Goal: Task Accomplishment & Management: Use online tool/utility

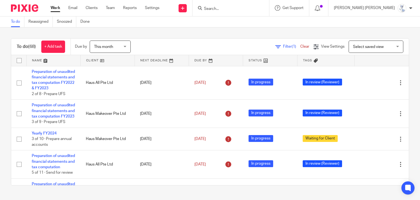
click at [253, 10] on input "Search" at bounding box center [227, 9] width 49 height 5
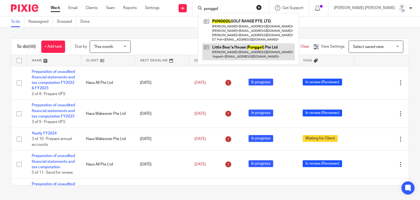
type input "punggol"
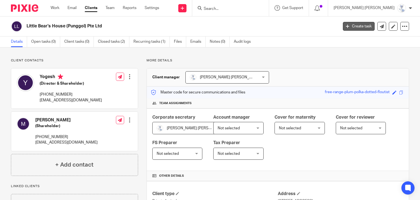
click at [356, 26] on link "Create task" at bounding box center [359, 26] width 32 height 9
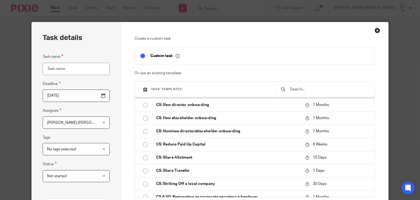
scroll to position [273, 0]
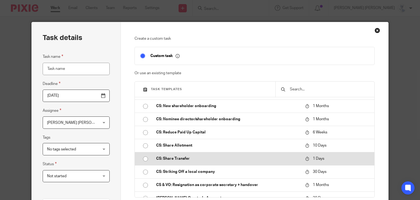
click at [178, 158] on p "CS: Share Transfer" at bounding box center [228, 158] width 144 height 5
type input "2025-09-19"
type input "CS: Share Transfer"
checkbox input "false"
radio input "true"
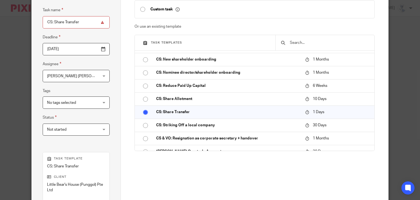
scroll to position [109, 0]
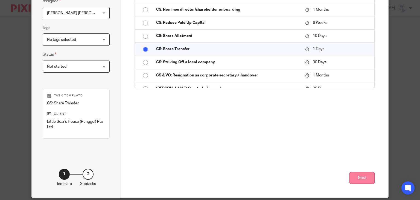
click at [359, 174] on button "Next" at bounding box center [361, 178] width 25 height 12
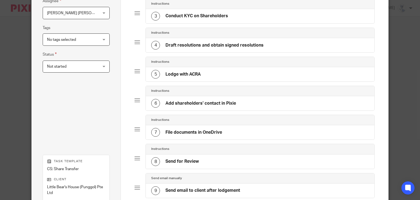
scroll to position [193, 0]
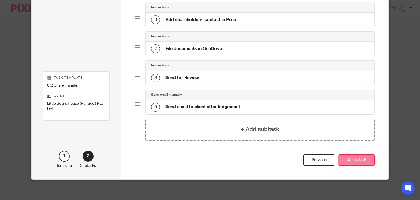
click at [364, 158] on button "Create task" at bounding box center [356, 160] width 37 height 12
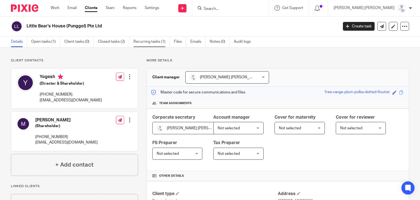
click at [160, 46] on link "Recurring tasks (1)" at bounding box center [151, 41] width 36 height 11
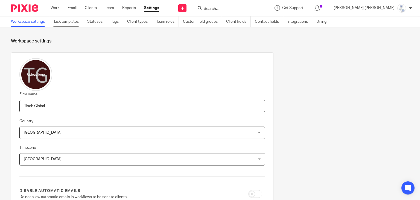
click at [68, 23] on link "Task templates" at bounding box center [68, 21] width 30 height 11
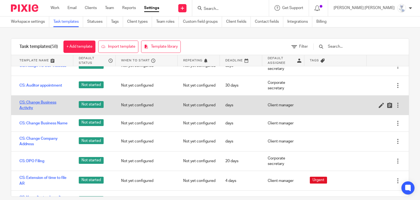
scroll to position [246, 0]
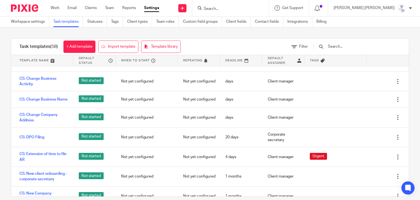
click at [347, 47] on input "text" at bounding box center [359, 46] width 64 height 6
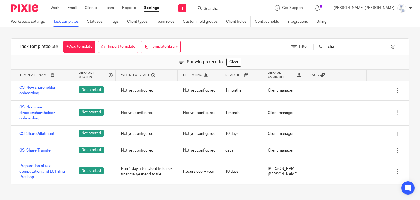
scroll to position [0, 0]
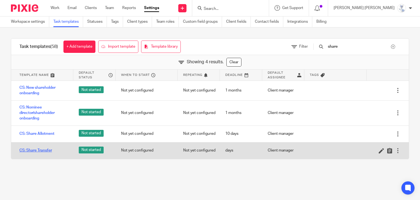
type input "share"
click at [43, 149] on link "CS: Share Transfer" at bounding box center [35, 149] width 33 height 5
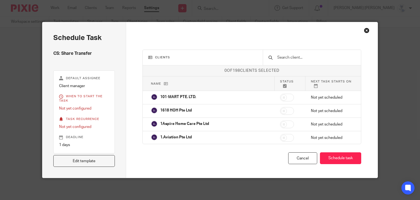
click at [364, 29] on div "Close this dialog window" at bounding box center [366, 30] width 5 height 5
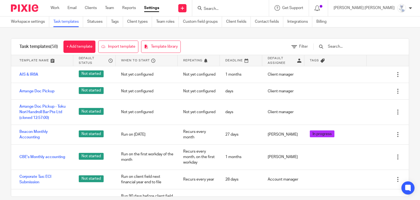
click at [339, 43] on input "text" at bounding box center [359, 46] width 64 height 6
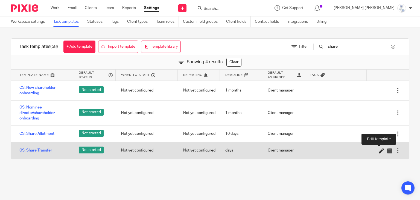
type input "share"
click at [379, 150] on icon at bounding box center [381, 150] width 5 height 5
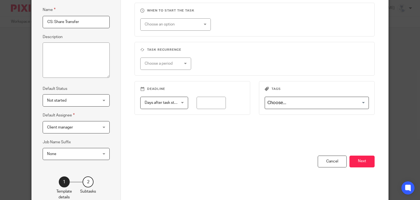
scroll to position [79, 0]
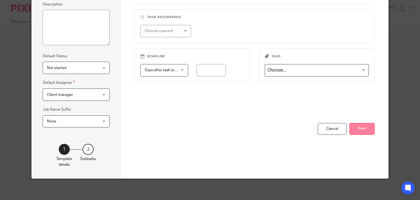
click at [357, 125] on button "Next" at bounding box center [361, 129] width 25 height 12
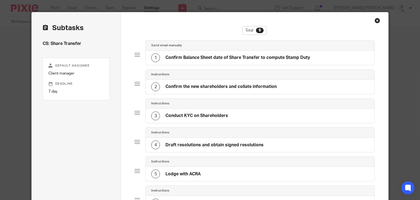
scroll to position [0, 0]
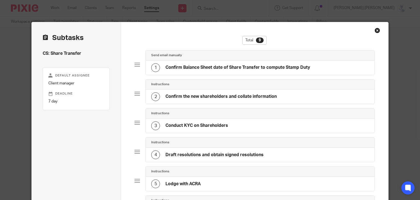
click at [215, 68] on h4 "Confirm Balance Sheet date of Share Transfer to compute Stamp Duty" at bounding box center [237, 68] width 145 height 6
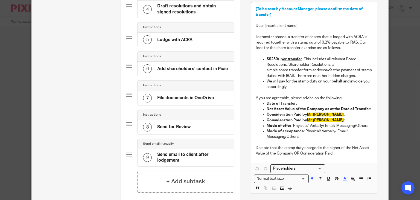
scroll to position [164, 0]
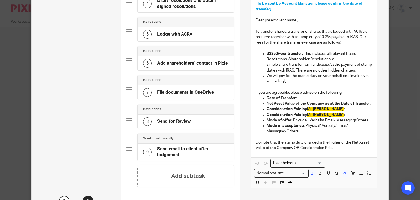
click at [322, 125] on p "Mode of acceptance : Physical/ Verbally/ Email/ Messaging/Others" at bounding box center [320, 128] width 106 height 11
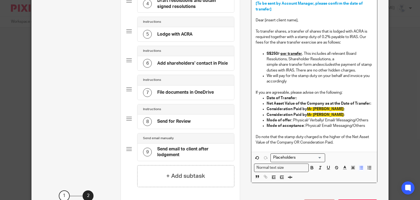
click at [320, 119] on p "Mode of offer : Physical/ Verbally/ Email/ Messaging/Others" at bounding box center [320, 119] width 106 height 5
click at [352, 120] on p "Mode of offer : Physical/ Verbal/ Email/ Messaging/Others" at bounding box center [320, 119] width 106 height 5
click at [350, 126] on p "Mode of acceptance : Physical/ Email/ Messaging/Others" at bounding box center [320, 125] width 106 height 5
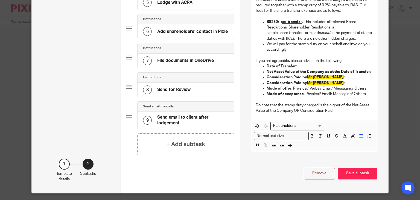
scroll to position [210, 0]
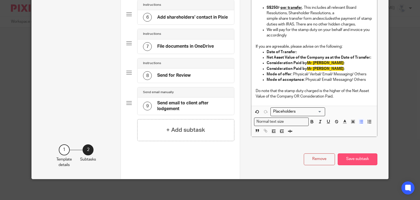
click at [369, 159] on button "Save subtask" at bounding box center [358, 159] width 40 height 12
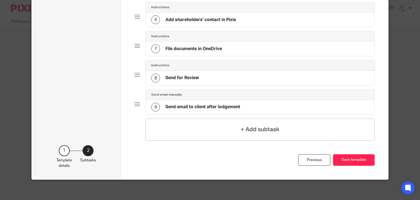
click at [369, 159] on button "Save template" at bounding box center [354, 160] width 42 height 12
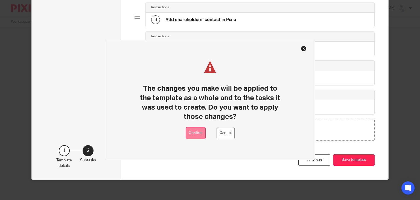
click at [200, 134] on button "Confirm" at bounding box center [196, 133] width 20 height 12
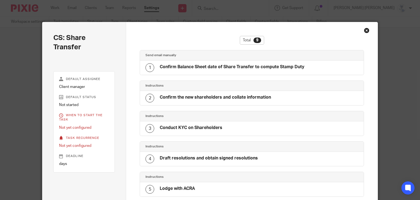
click at [364, 31] on div "Close this dialog window" at bounding box center [366, 30] width 5 height 5
